Goal: Check status: Check status

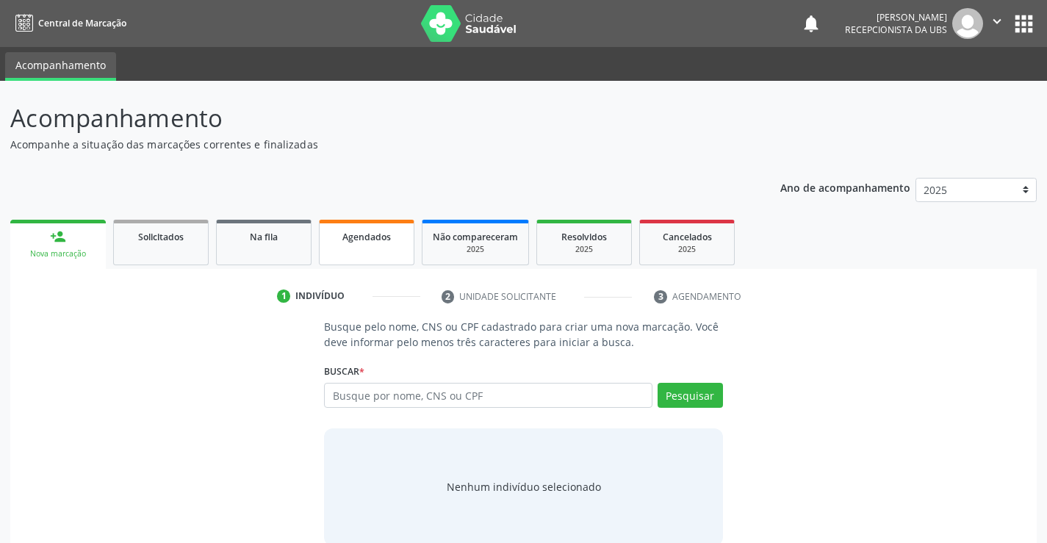
click at [374, 246] on link "Agendados" at bounding box center [367, 243] width 96 height 46
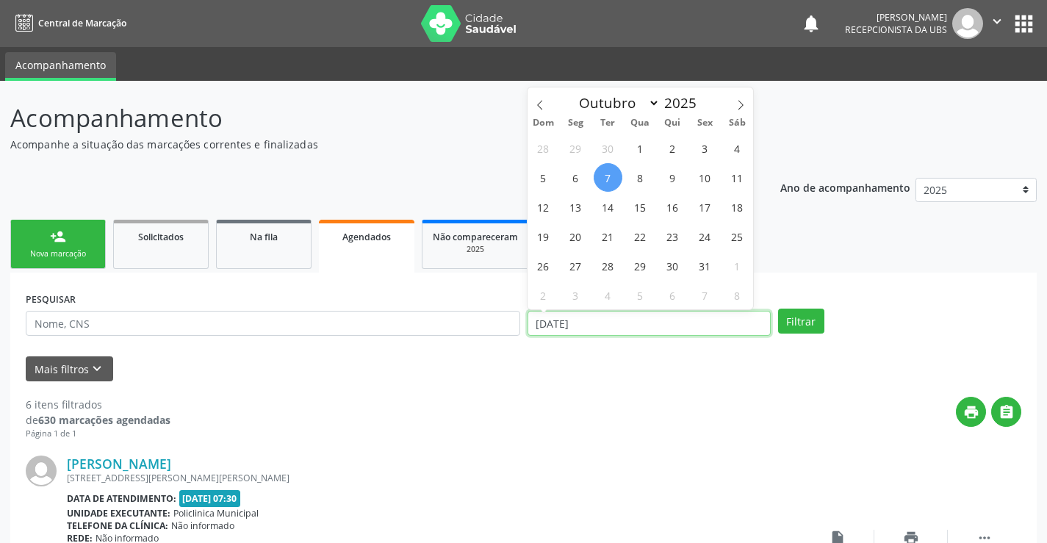
click at [557, 325] on input "[DATE]" at bounding box center [649, 323] width 243 height 25
click at [551, 101] on span at bounding box center [540, 99] width 25 height 25
click at [541, 102] on icon at bounding box center [540, 105] width 10 height 10
click at [732, 112] on span at bounding box center [740, 99] width 25 height 25
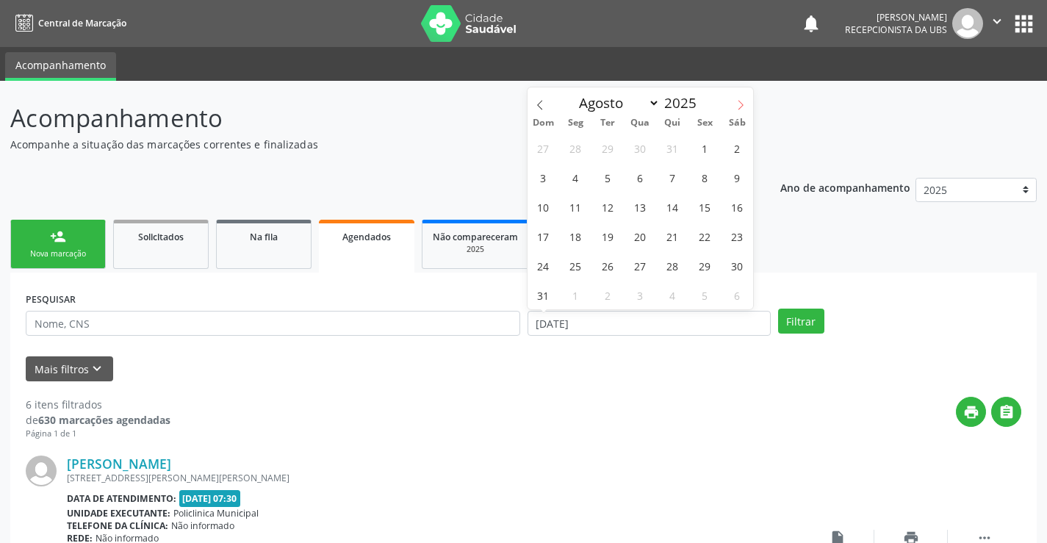
click at [732, 112] on span at bounding box center [740, 99] width 25 height 25
select select "8"
click at [572, 153] on span "1" at bounding box center [575, 148] width 29 height 29
type input "[DATE]"
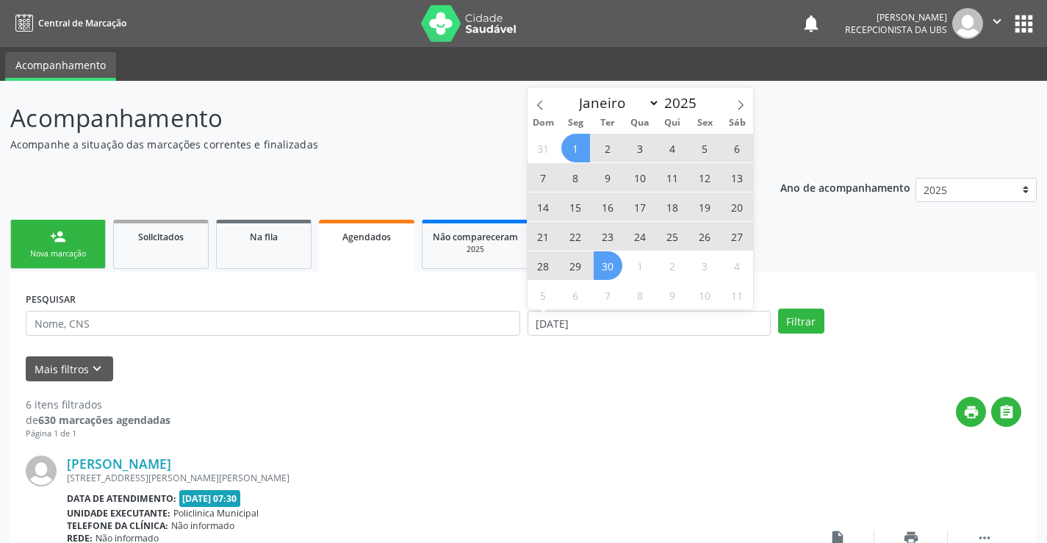
click at [614, 266] on span "30" at bounding box center [608, 265] width 29 height 29
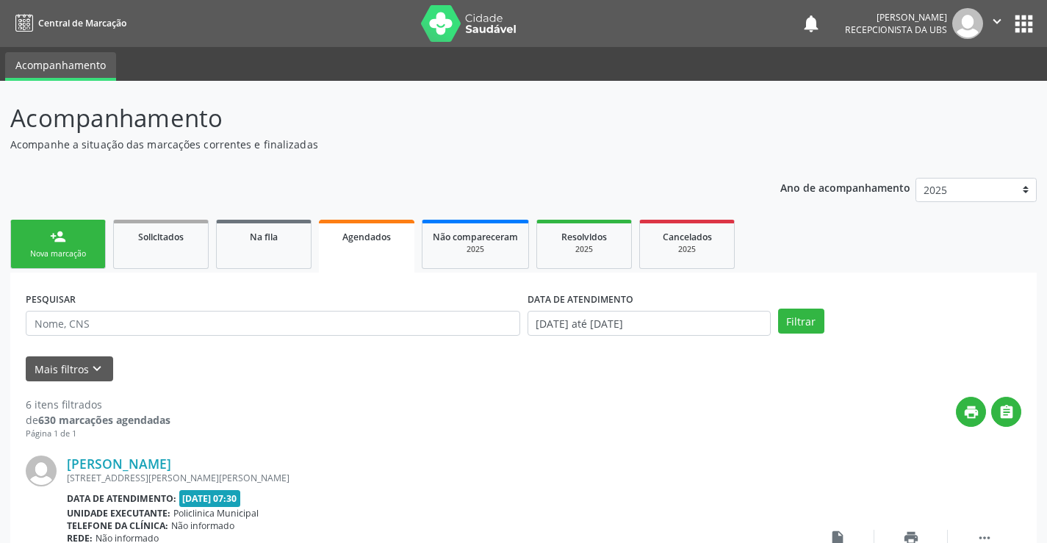
click at [367, 298] on div "PESQUISAR" at bounding box center [273, 316] width 502 height 57
click at [369, 315] on input "text" at bounding box center [273, 323] width 494 height 25
type input "1"
type input "PRISCILLA"
click at [778, 309] on button "Filtrar" at bounding box center [801, 321] width 46 height 25
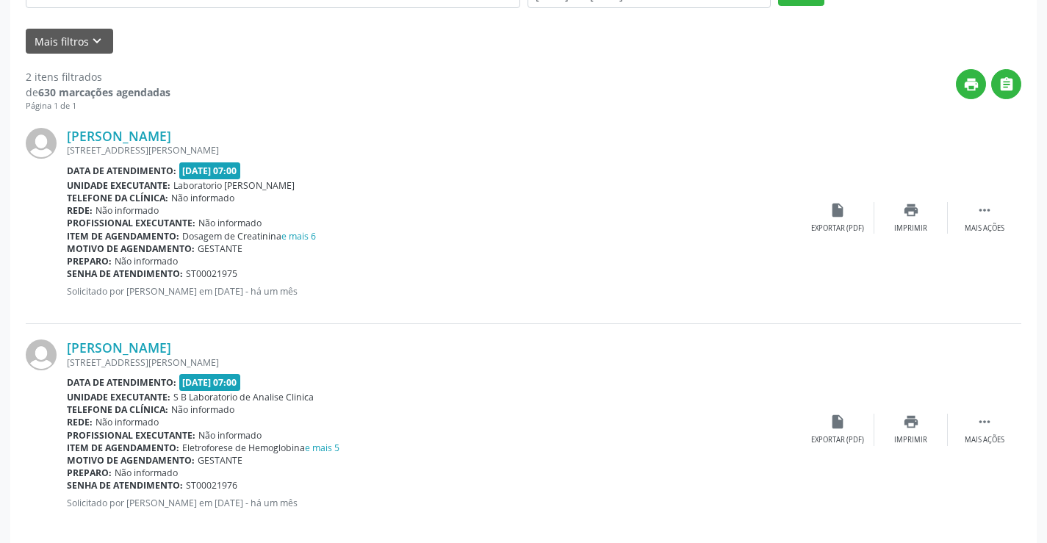
scroll to position [346, 0]
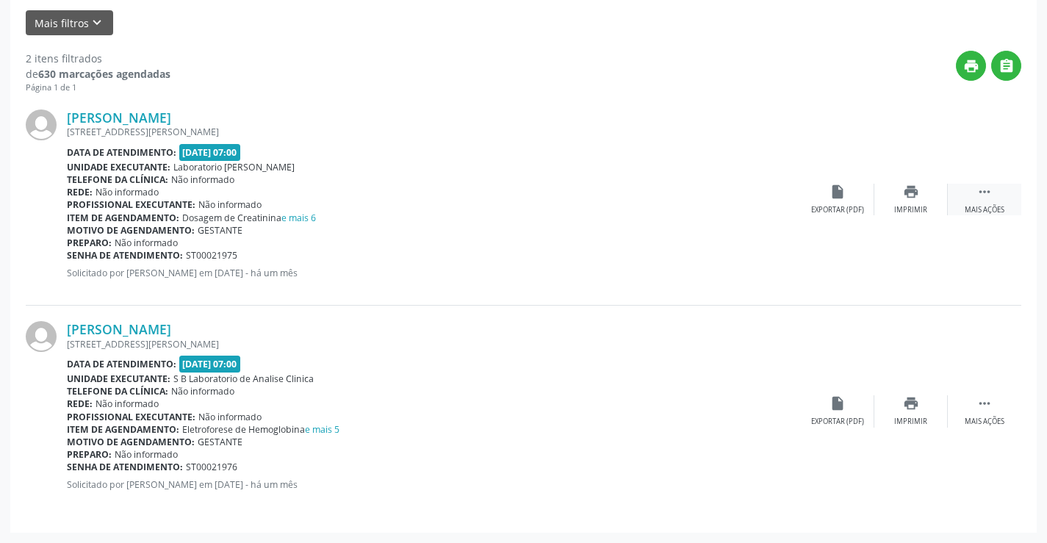
click at [996, 199] on div " Mais ações" at bounding box center [984, 200] width 73 height 32
click at [996, 199] on div " Menos ações" at bounding box center [984, 200] width 73 height 32
click at [913, 197] on icon "print" at bounding box center [911, 192] width 16 height 16
